Goal: Transaction & Acquisition: Obtain resource

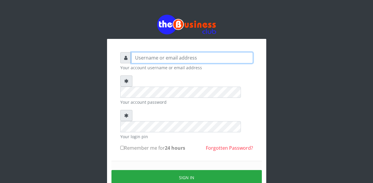
type input "Etinyin"
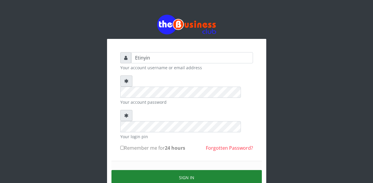
click at [190, 170] on button "Sign in" at bounding box center [187, 177] width 151 height 15
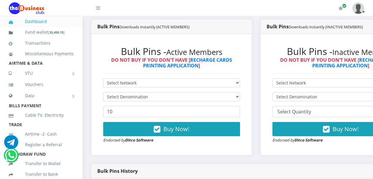
scroll to position [154, 0]
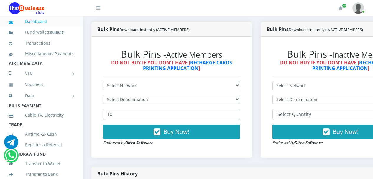
drag, startPoint x: 375, startPoint y: 23, endPoint x: 375, endPoint y: 41, distance: 18.3
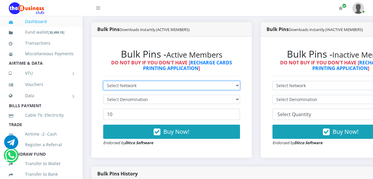
click at [240, 86] on select "Select Network MTN Globacom 9Mobile Airtel" at bounding box center [171, 85] width 137 height 9
select select "Airtel"
click at [103, 82] on select "Select Network MTN Globacom 9Mobile Airtel" at bounding box center [171, 85] width 137 height 9
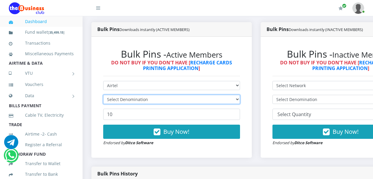
click at [240, 99] on select "Select Denomination" at bounding box center [171, 99] width 137 height 9
select select "96.36-100"
click at [103, 96] on select "Select Denomination Airtel NGN100 - ₦96.36 Airtel NGN200 - ₦192.72 Airtel NGN50…" at bounding box center [171, 99] width 137 height 9
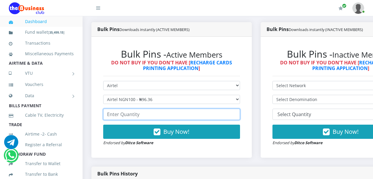
click at [194, 117] on input "number" at bounding box center [171, 114] width 137 height 11
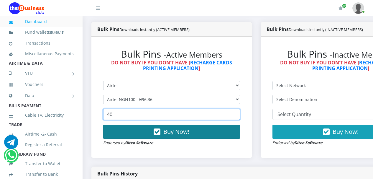
type input "40"
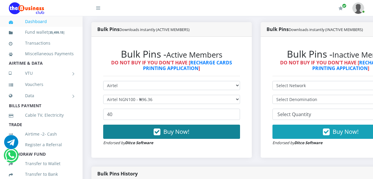
click at [160, 132] on icon "button" at bounding box center [157, 132] width 7 height 6
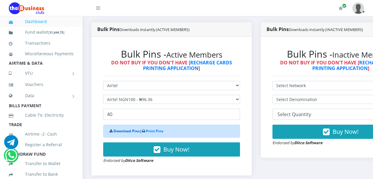
click at [125, 132] on link "Download Pins" at bounding box center [127, 130] width 26 height 5
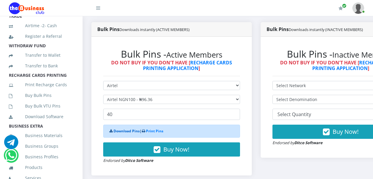
scroll to position [109, 0]
click at [48, 91] on link "Print Recharge Cards" at bounding box center [41, 84] width 65 height 14
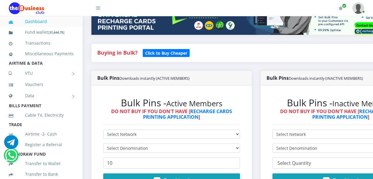
scroll to position [154, 0]
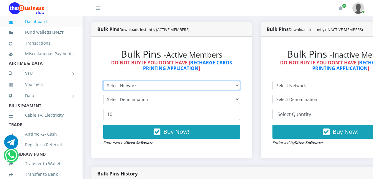
click at [240, 86] on select "Select Network MTN Globacom 9Mobile Airtel" at bounding box center [171, 85] width 137 height 9
select select "MTN"
click at [103, 82] on select "Select Network MTN Globacom 9Mobile Airtel" at bounding box center [171, 85] width 137 height 9
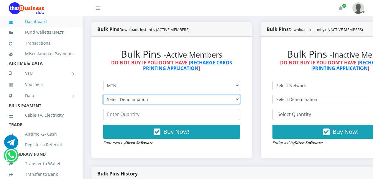
click at [240, 99] on select "Select Denomination MTN NGN100 - ₦96.94 MTN NGN200 - ₦193.88 MTN NGN400 - ₦387.…" at bounding box center [171, 99] width 137 height 9
select select "96.94-100"
click at [103, 96] on select "Select Denomination MTN NGN100 - ₦96.94 MTN NGN200 - ₦193.88 MTN NGN400 - ₦387.…" at bounding box center [171, 99] width 137 height 9
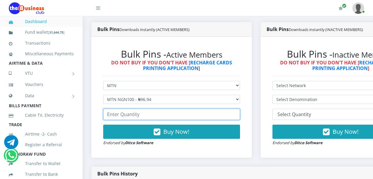
click at [227, 116] on input "number" at bounding box center [171, 114] width 137 height 11
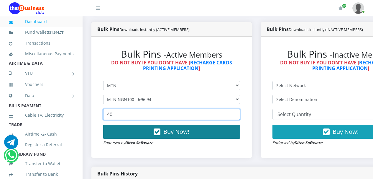
type input "40"
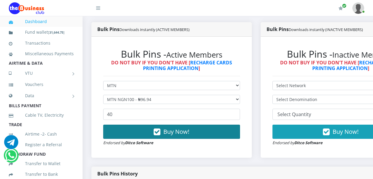
click at [161, 133] on icon "button" at bounding box center [157, 132] width 7 height 6
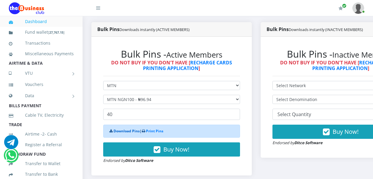
click at [127, 131] on link "Download Pins" at bounding box center [127, 130] width 26 height 5
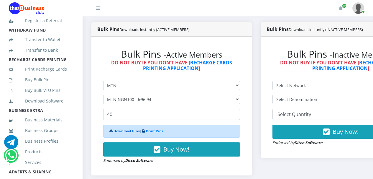
scroll to position [132, 0]
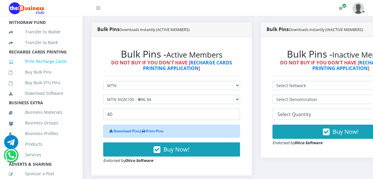
click at [54, 68] on link "Print Recharge Cards" at bounding box center [41, 62] width 65 height 14
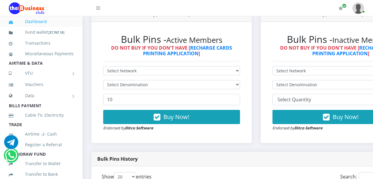
scroll to position [161, 0]
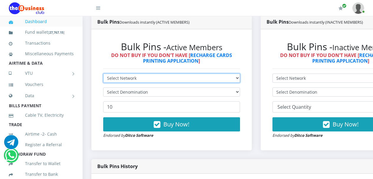
click at [240, 81] on select "Select Network MTN Globacom 9Mobile Airtel" at bounding box center [171, 78] width 137 height 9
select select "Airtel"
click at [103, 75] on select "Select Network MTN Globacom 9Mobile Airtel" at bounding box center [171, 78] width 137 height 9
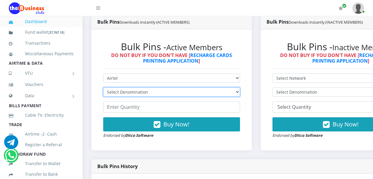
click at [240, 93] on select "Select Denomination Airtel NGN100 - ₦96.36 Airtel NGN200 - ₦192.72 Airtel NGN50…" at bounding box center [171, 91] width 137 height 9
select select "192.72-200"
click at [103, 89] on select "Select Denomination Airtel NGN100 - ₦96.36 Airtel NGN200 - ₦192.72 Airtel NGN50…" at bounding box center [171, 91] width 137 height 9
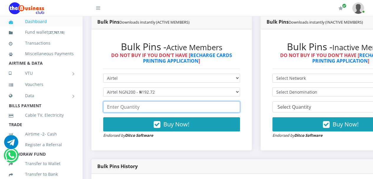
click at [232, 108] on input "number" at bounding box center [171, 106] width 137 height 11
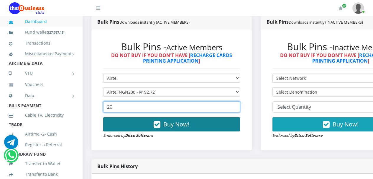
type input "20"
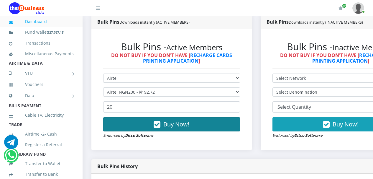
click at [159, 125] on icon "button" at bounding box center [157, 125] width 7 height 6
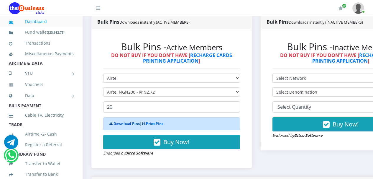
click at [120, 125] on link "Download Pins" at bounding box center [127, 123] width 26 height 5
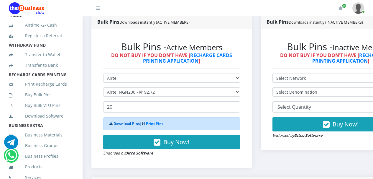
scroll to position [120, 0]
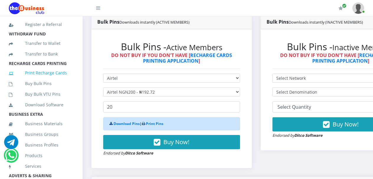
click at [45, 80] on link "Print Recharge Cards" at bounding box center [41, 73] width 65 height 14
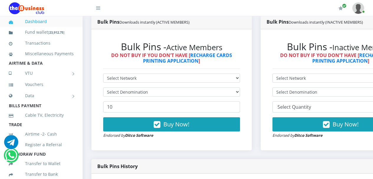
scroll to position [156, 0]
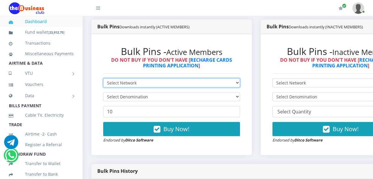
click at [240, 84] on select "Select Network MTN Globacom 9Mobile Airtel" at bounding box center [171, 82] width 137 height 9
select select "MTN"
click at [103, 79] on select "Select Network MTN Globacom 9Mobile Airtel" at bounding box center [171, 82] width 137 height 9
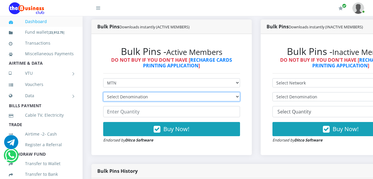
click at [240, 98] on select "Select Denomination MTN NGN100 - ₦96.94 MTN NGN200 - ₦193.88 MTN NGN400 - ₦387.…" at bounding box center [171, 96] width 137 height 9
select select "193.88-200"
click at [103, 93] on select "Select Denomination MTN NGN100 - ₦96.94 MTN NGN200 - ₦193.88 MTN NGN400 - ₦387.…" at bounding box center [171, 96] width 137 height 9
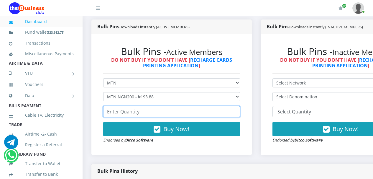
click at [222, 112] on input "number" at bounding box center [171, 111] width 137 height 11
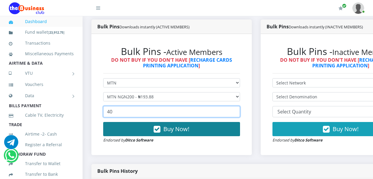
type input "40"
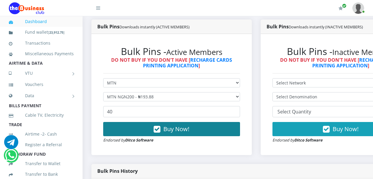
click at [160, 129] on icon "button" at bounding box center [157, 129] width 7 height 6
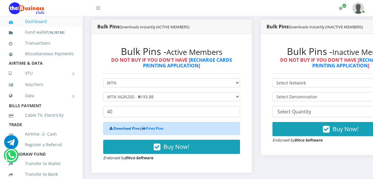
click at [123, 129] on link "Download Pins" at bounding box center [127, 128] width 26 height 5
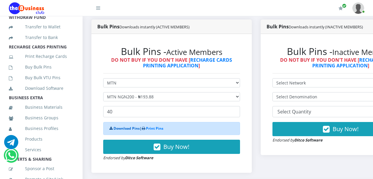
scroll to position [141, 0]
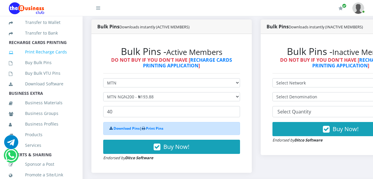
click at [43, 59] on link "Print Recharge Cards" at bounding box center [41, 52] width 65 height 14
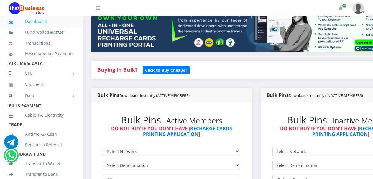
scroll to position [137, 0]
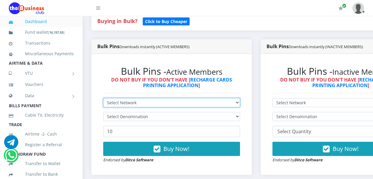
click at [240, 103] on select "Select Network MTN Globacom 9Mobile Airtel" at bounding box center [171, 102] width 137 height 9
select select "MTN"
click at [103, 99] on select "Select Network MTN Globacom 9Mobile Airtel" at bounding box center [171, 102] width 137 height 9
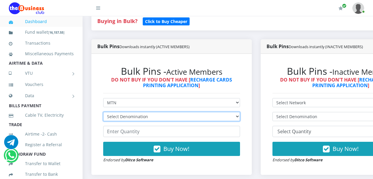
click at [240, 116] on select "Select Denomination MTN NGN100 - ₦96.94 MTN NGN200 - ₦193.88 MTN NGN400 - ₦387.…" at bounding box center [171, 116] width 137 height 9
select select "484.7-500"
click at [103, 113] on select "Select Denomination MTN NGN100 - ₦96.94 MTN NGN200 - ₦193.88 MTN NGN400 - ₦387.…" at bounding box center [171, 116] width 137 height 9
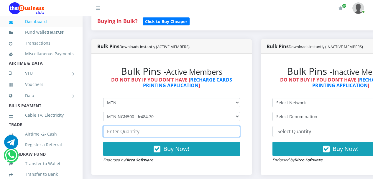
click at [227, 131] on input "number" at bounding box center [171, 131] width 137 height 11
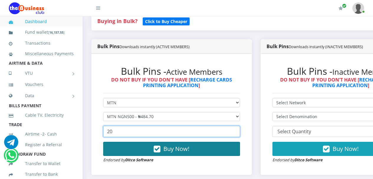
type input "20"
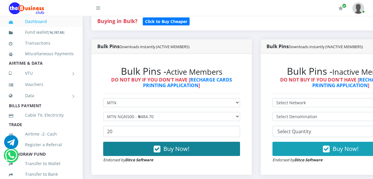
click at [160, 151] on icon "button" at bounding box center [157, 149] width 7 height 6
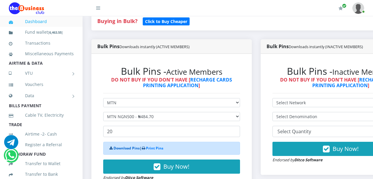
click at [128, 149] on link "Download Pins" at bounding box center [127, 148] width 26 height 5
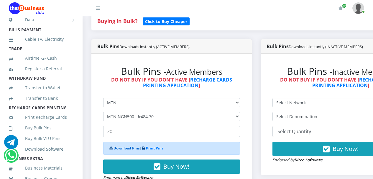
scroll to position [109, 0]
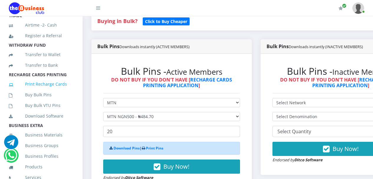
click at [46, 91] on link "Print Recharge Cards" at bounding box center [41, 84] width 65 height 14
